Goal: Task Accomplishment & Management: Complete application form

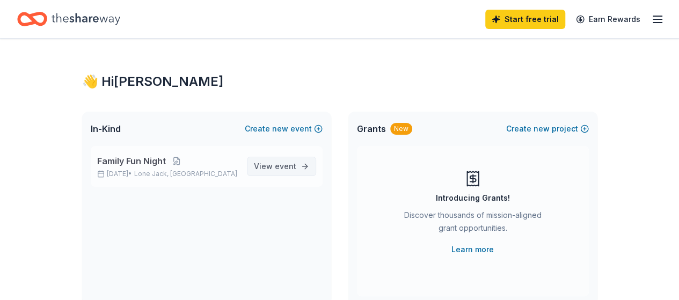
click at [288, 164] on span "event" at bounding box center [285, 165] width 21 height 9
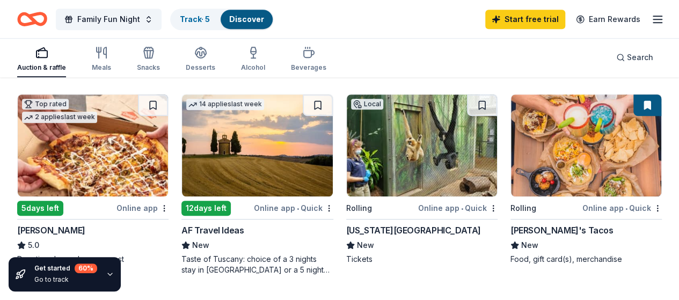
scroll to position [311, 0]
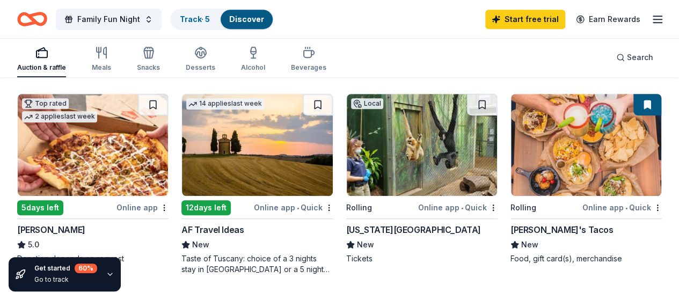
click at [511, 150] on img at bounding box center [586, 145] width 150 height 102
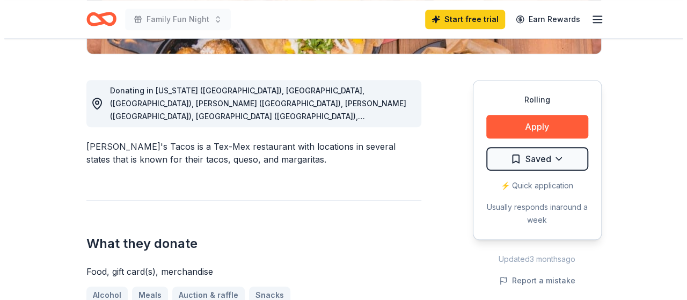
scroll to position [276, 0]
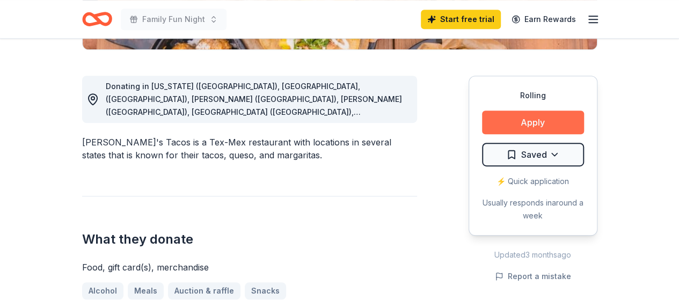
click at [544, 124] on button "Apply" at bounding box center [533, 122] width 102 height 24
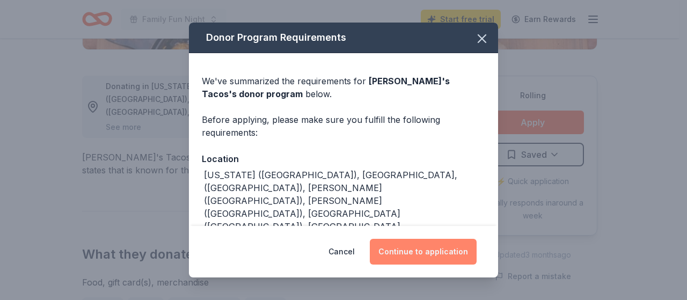
click at [434, 253] on button "Continue to application" at bounding box center [423, 252] width 107 height 26
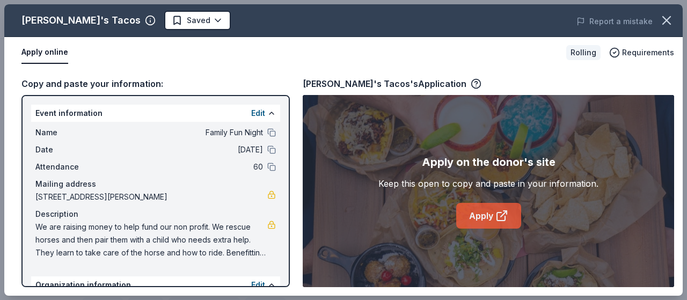
click at [496, 216] on icon at bounding box center [501, 215] width 13 height 13
